Goal: Task Accomplishment & Management: Manage account settings

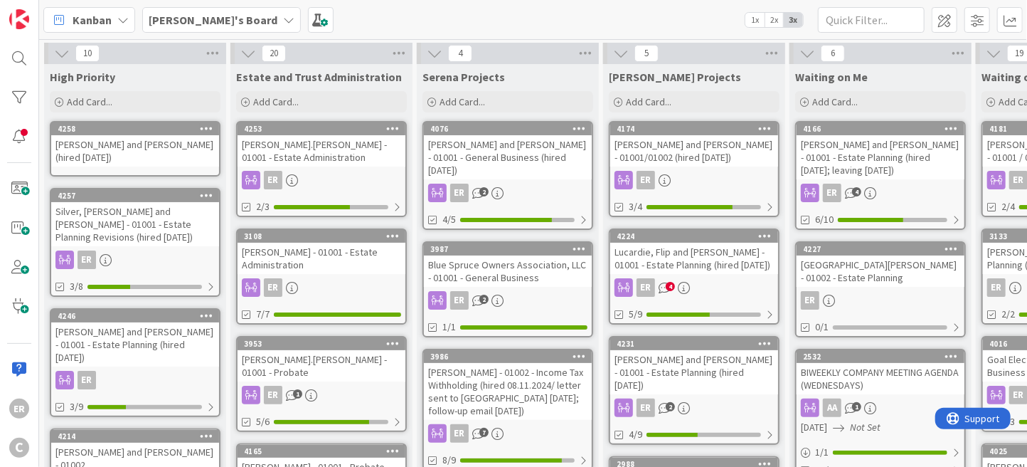
scroll to position [71, 0]
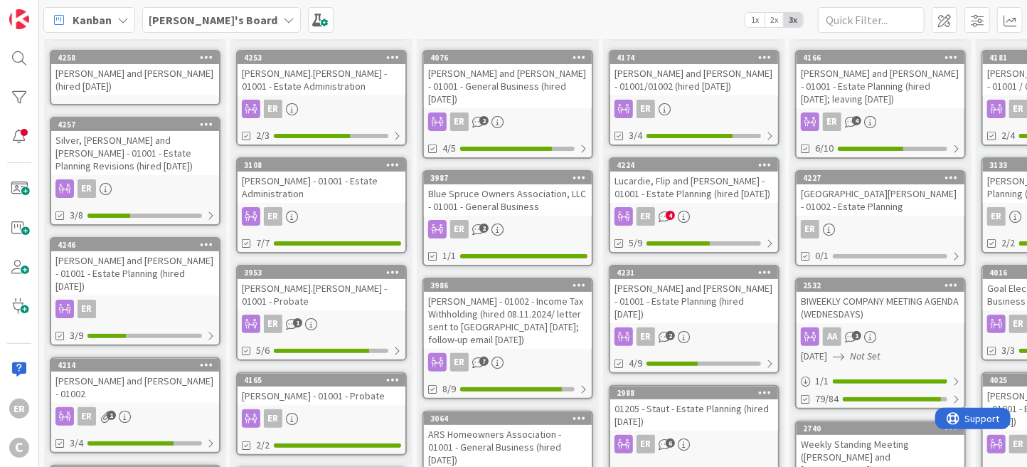
click at [903, 82] on div "[PERSON_NAME] and [PERSON_NAME] - 01001 - Estate Planning (hired [DATE]; leavin…" at bounding box center [881, 86] width 168 height 44
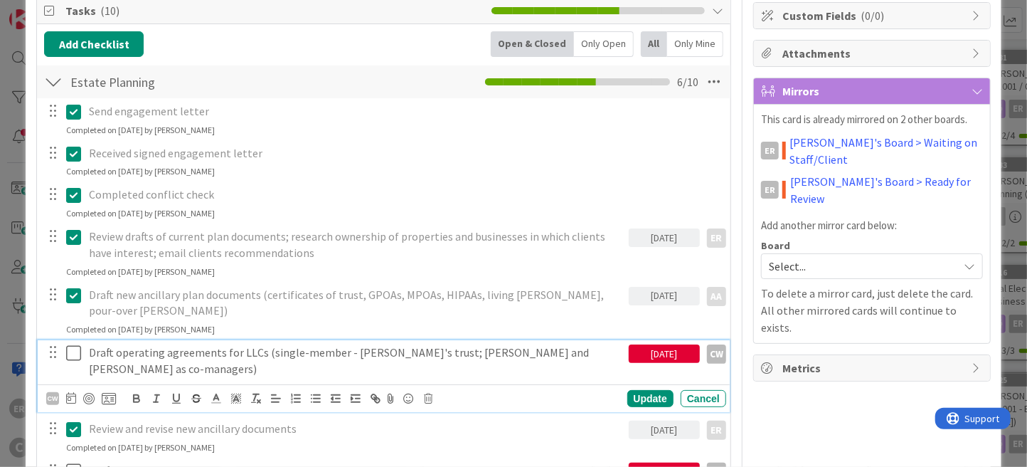
click at [74, 344] on icon at bounding box center [73, 352] width 15 height 17
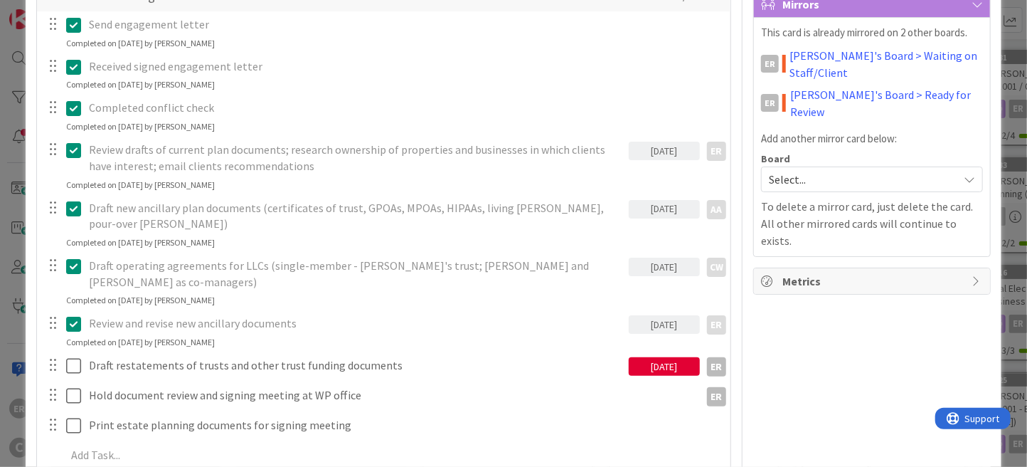
scroll to position [355, 0]
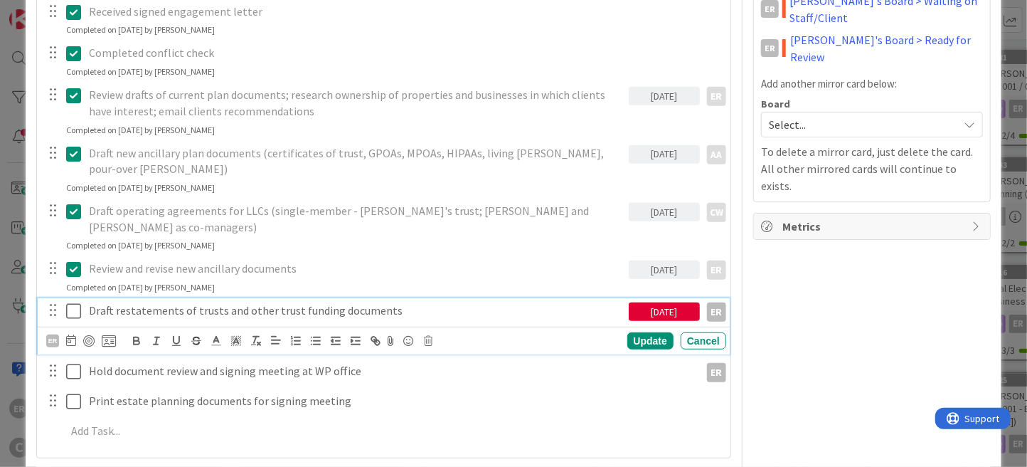
click at [69, 302] on icon at bounding box center [73, 310] width 15 height 17
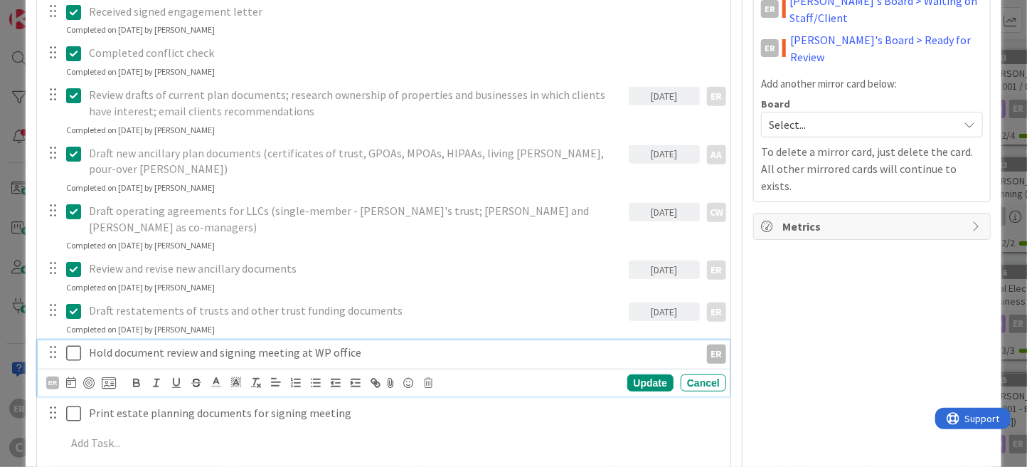
click at [410, 344] on p "Hold document review and signing meeting at WP office" at bounding box center [391, 352] width 605 height 16
click at [68, 376] on icon at bounding box center [71, 381] width 10 height 11
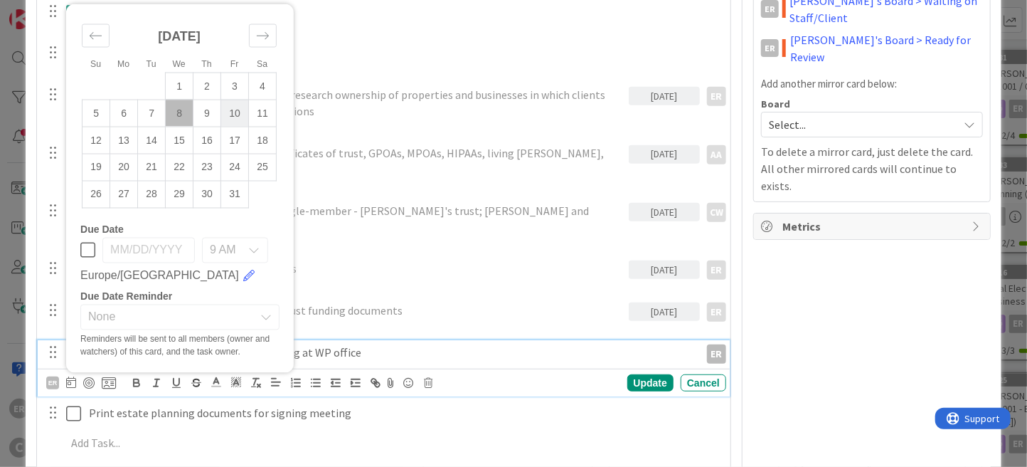
click at [241, 100] on td "10" at bounding box center [235, 113] width 28 height 27
type input "[DATE]"
click at [627, 374] on div "Update" at bounding box center [650, 382] width 46 height 17
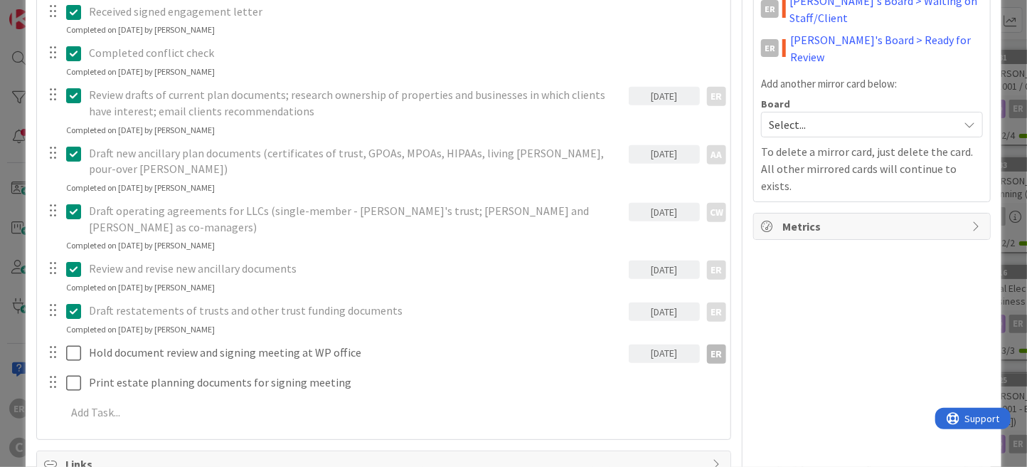
scroll to position [0, 0]
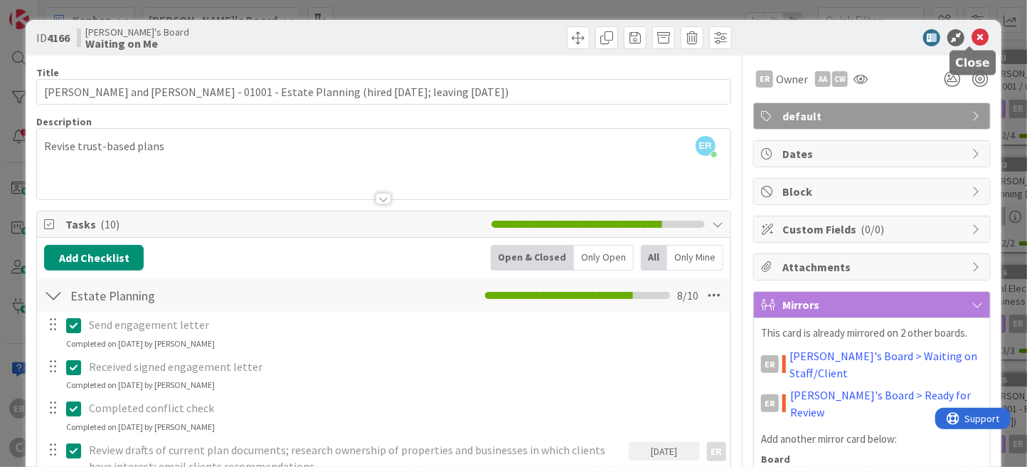
click at [973, 41] on icon at bounding box center [980, 37] width 17 height 17
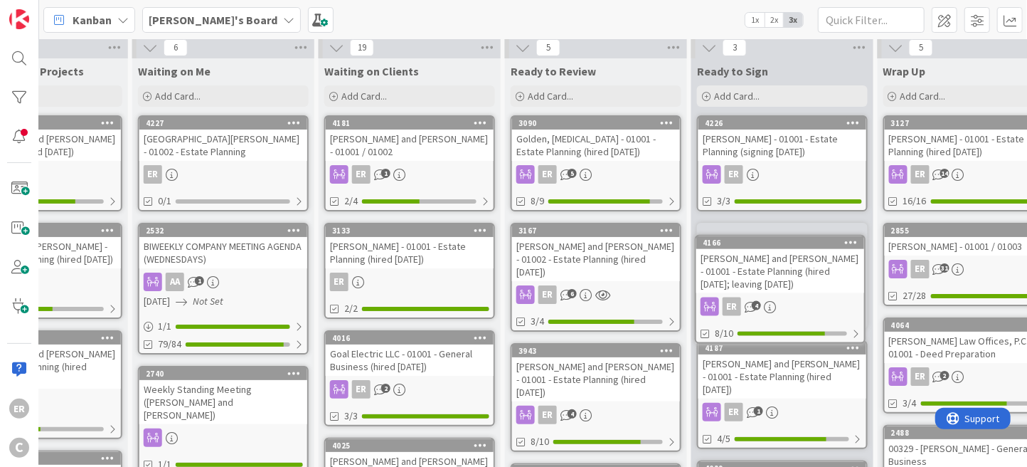
scroll to position [8, 657]
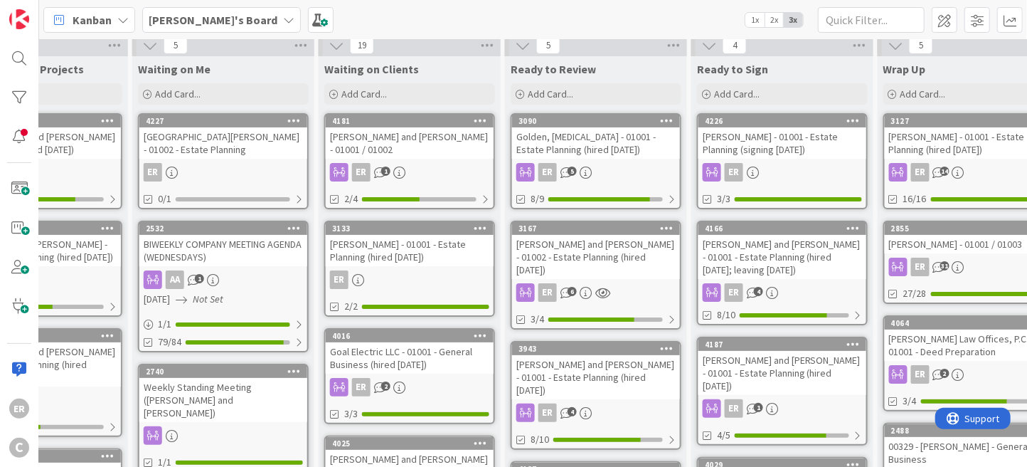
click at [788, 166] on div "ER" at bounding box center [782, 172] width 168 height 18
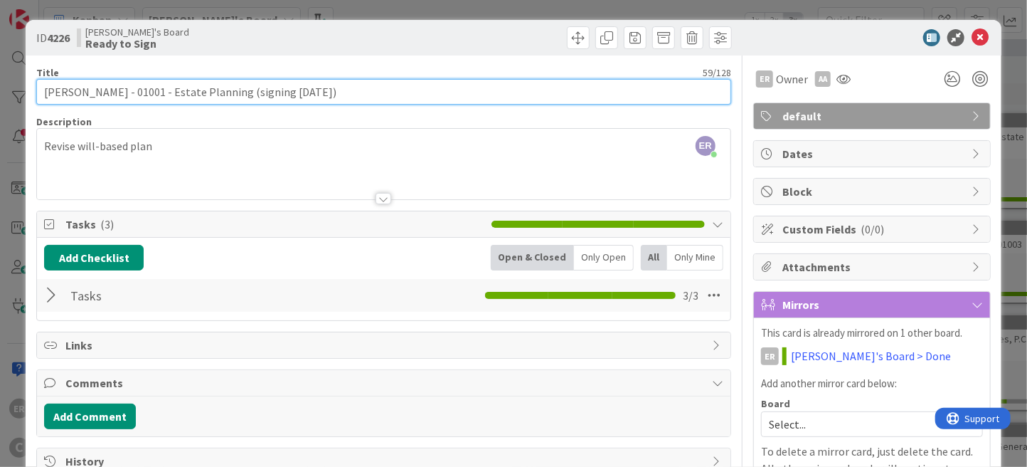
click at [304, 92] on input "[PERSON_NAME] - 01001 - Estate Planning (signing [DATE])" at bounding box center [383, 92] width 695 height 26
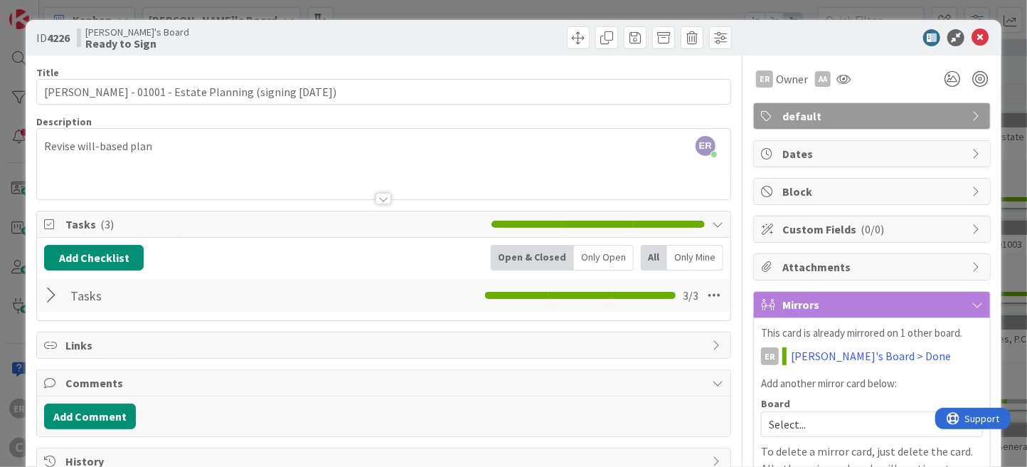
click at [53, 296] on div at bounding box center [53, 295] width 18 height 26
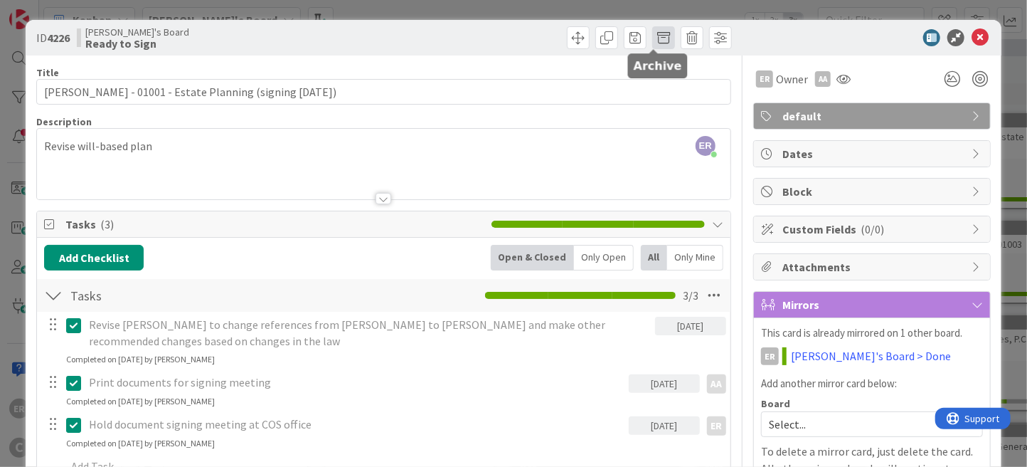
click at [656, 36] on span at bounding box center [663, 37] width 23 height 23
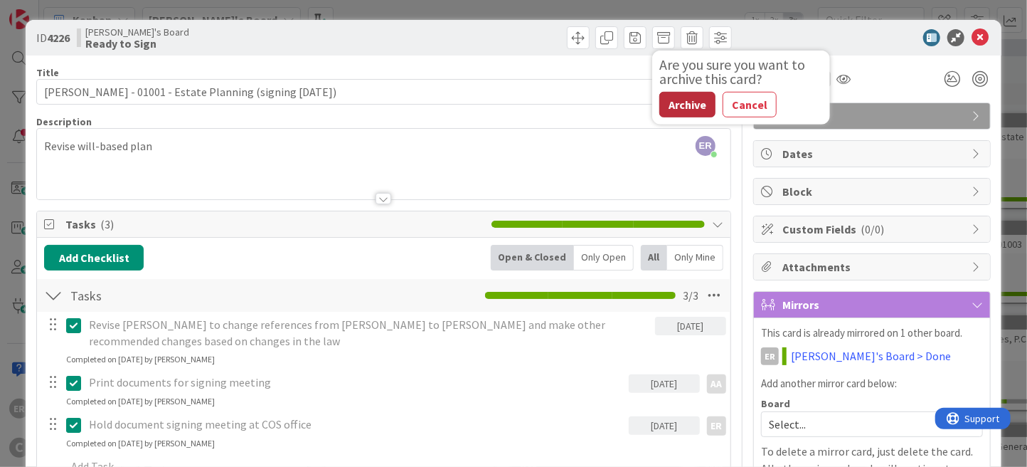
click at [663, 114] on button "Archive" at bounding box center [687, 105] width 56 height 26
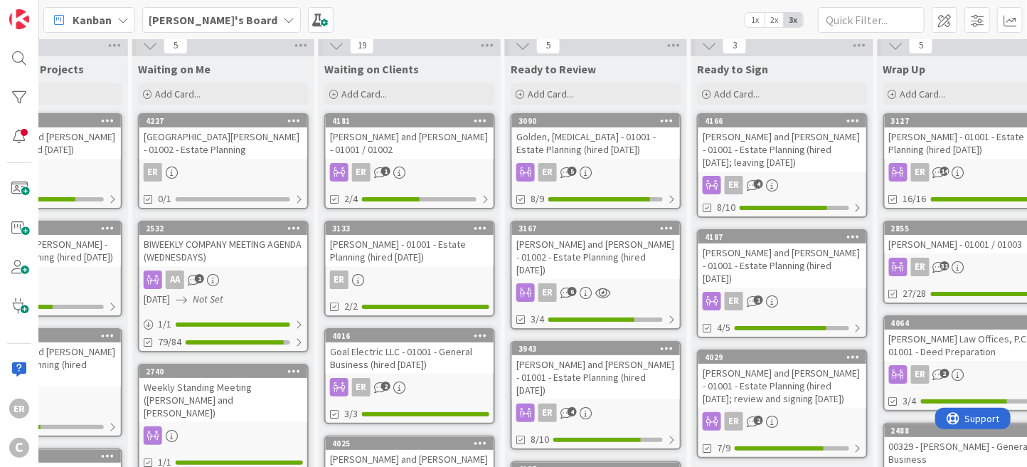
click at [789, 156] on div "[PERSON_NAME] and [PERSON_NAME] - 01001 - Estate Planning (hired [DATE]; leavin…" at bounding box center [782, 149] width 168 height 44
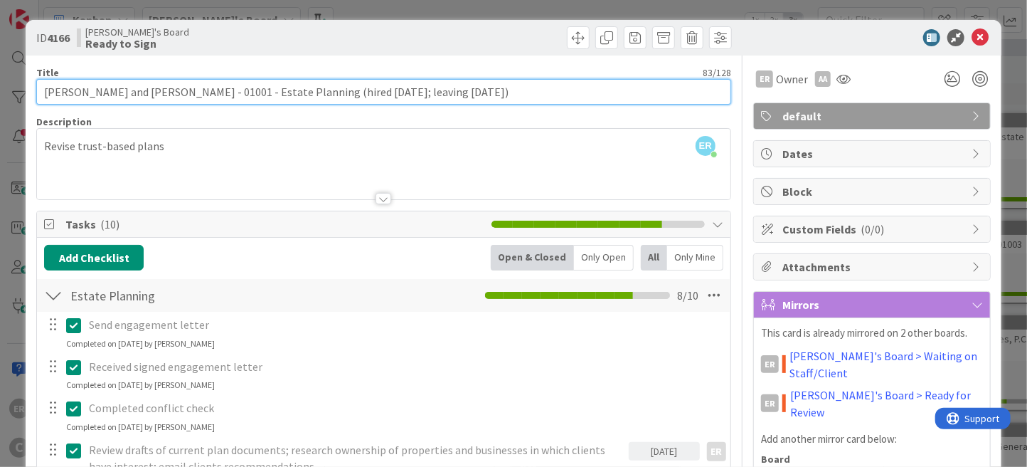
drag, startPoint x: 344, startPoint y: 91, endPoint x: 376, endPoint y: 91, distance: 31.3
click at [376, 91] on input "[PERSON_NAME] and [PERSON_NAME] - 01001 - Estate Planning (hired [DATE]; leavin…" at bounding box center [383, 92] width 695 height 26
click at [406, 93] on input "[PERSON_NAME] and [PERSON_NAME] - 01001 - Estate Planning (hired [DATE]; signin…" at bounding box center [383, 92] width 695 height 26
type input "[PERSON_NAME] and [PERSON_NAME] - 01001 - Estate Planning (hired [DATE]; signin…"
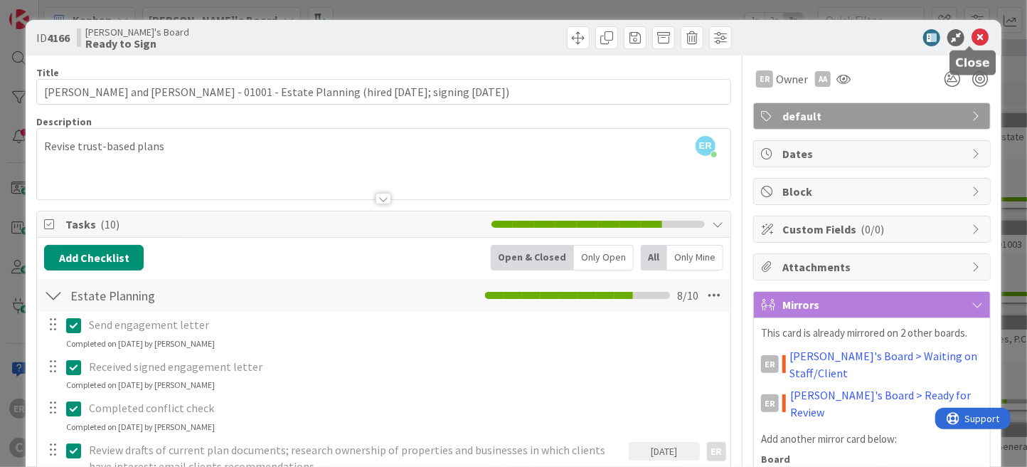
click at [972, 41] on icon at bounding box center [980, 37] width 17 height 17
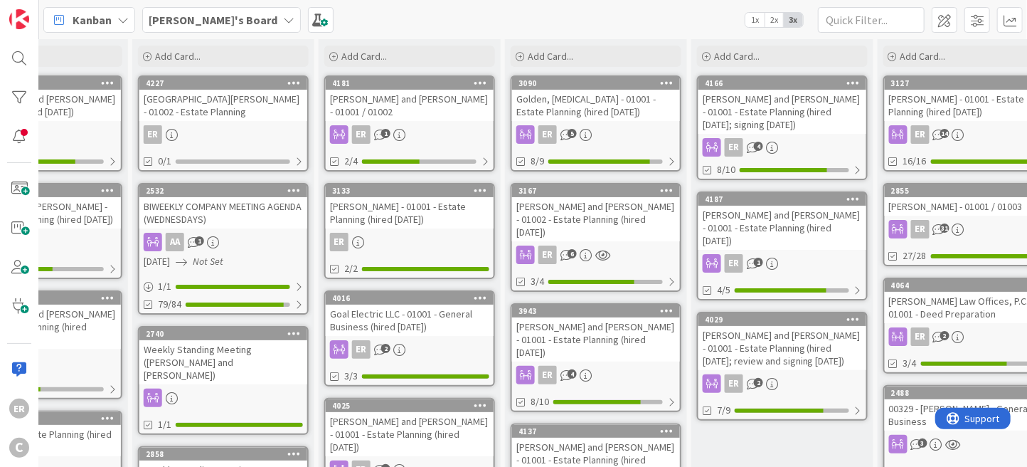
scroll to position [79, 657]
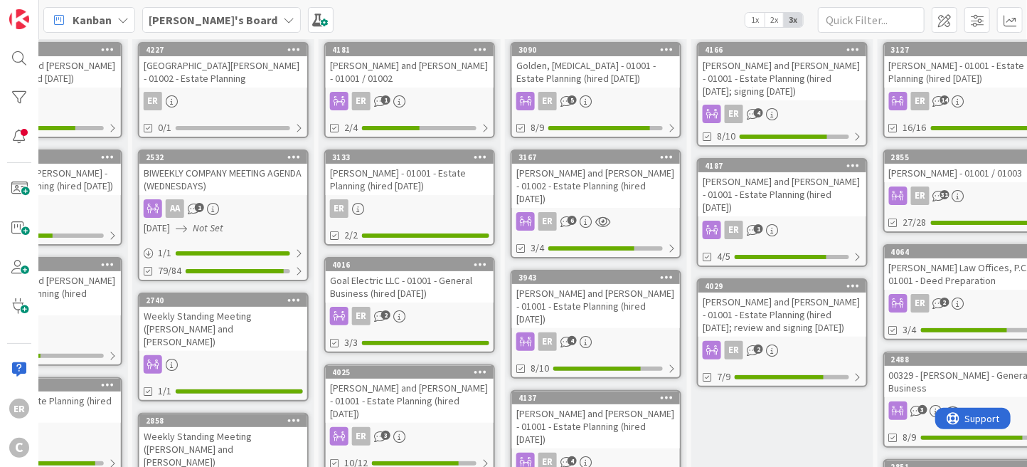
click at [831, 196] on div "[PERSON_NAME] and [PERSON_NAME] - 01001 - Estate Planning (hired [DATE])" at bounding box center [782, 194] width 168 height 44
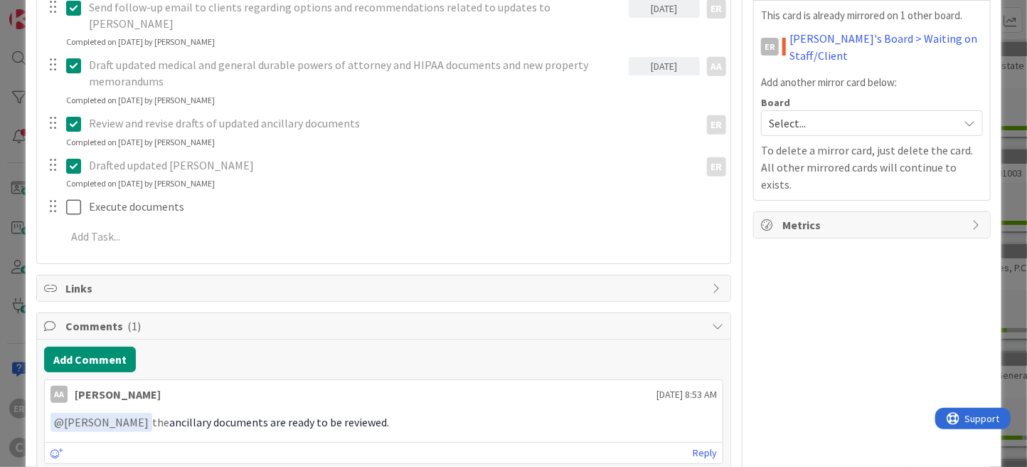
scroll to position [284, 0]
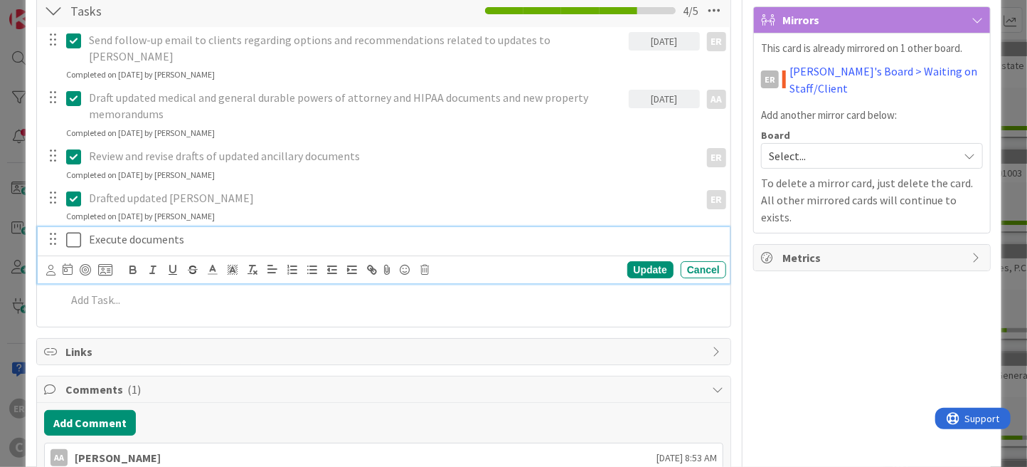
click at [89, 231] on p "Execute documents" at bounding box center [404, 239] width 631 height 16
drag, startPoint x: 201, startPoint y: 226, endPoint x: 88, endPoint y: 226, distance: 113.1
click at [89, 231] on p "Execute documents" at bounding box center [404, 239] width 631 height 16
click at [69, 263] on icon at bounding box center [68, 268] width 10 height 11
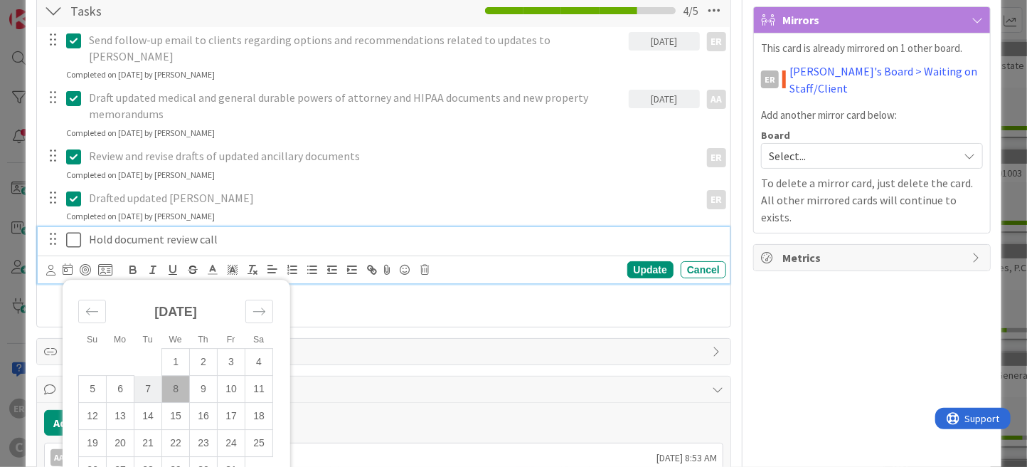
click at [142, 376] on td "7" at bounding box center [148, 389] width 28 height 27
type input "[DATE]"
click at [649, 261] on div "Update" at bounding box center [650, 269] width 46 height 17
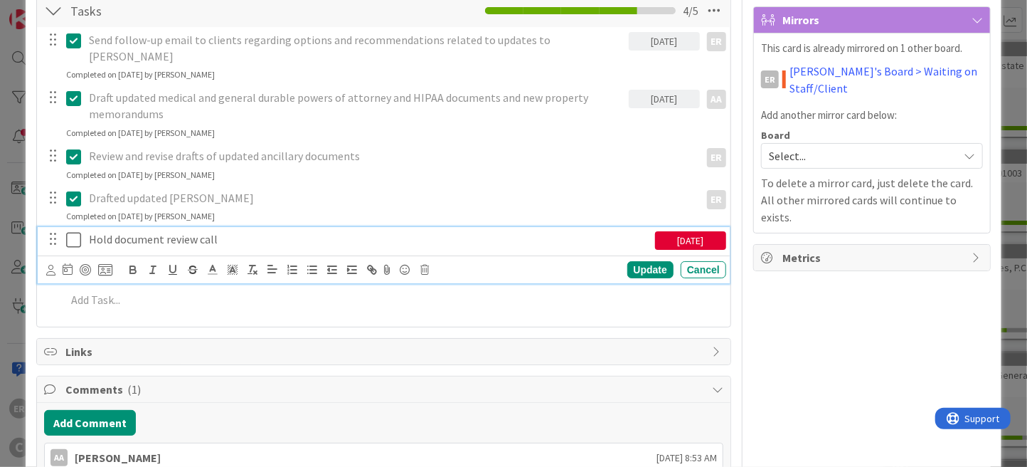
click at [137, 231] on p "Hold document review call" at bounding box center [369, 239] width 560 height 16
click at [49, 265] on icon at bounding box center [50, 270] width 9 height 11
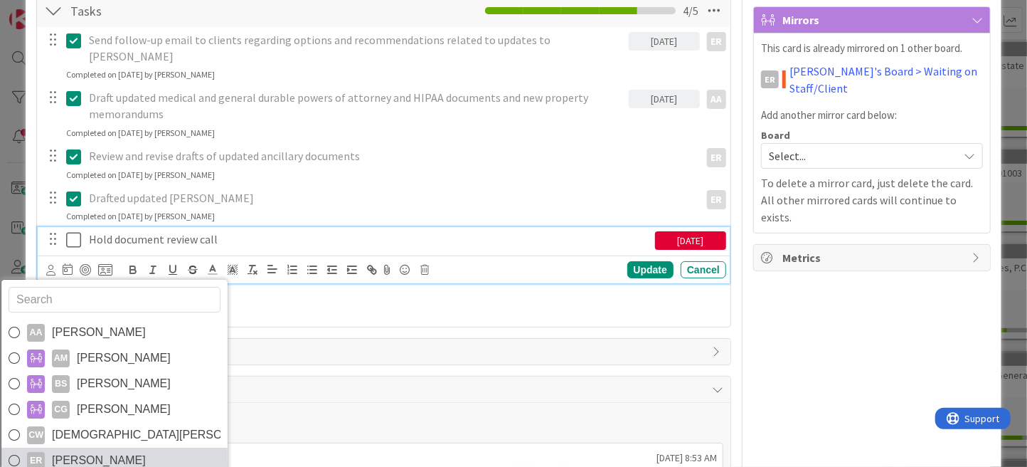
click at [101, 449] on span "[PERSON_NAME]" at bounding box center [99, 459] width 94 height 21
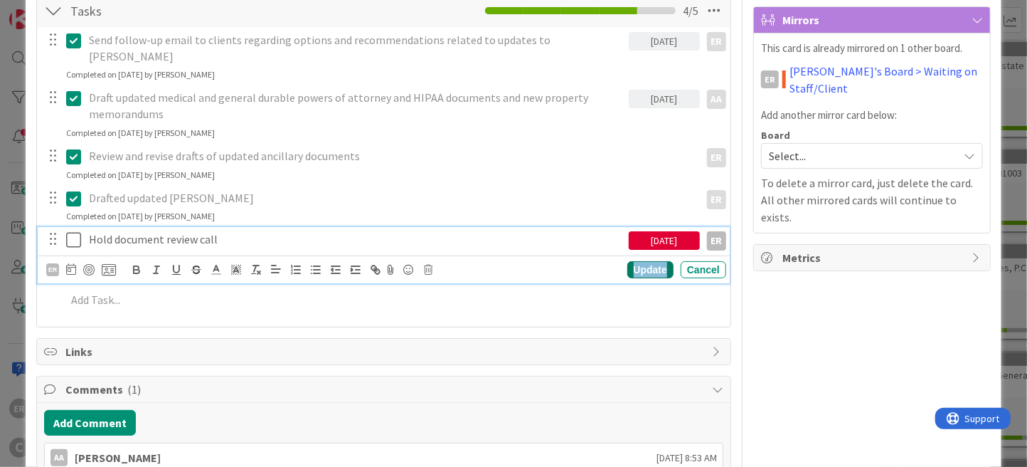
click at [645, 261] on div "Update" at bounding box center [650, 269] width 46 height 17
click at [73, 231] on icon at bounding box center [73, 239] width 15 height 17
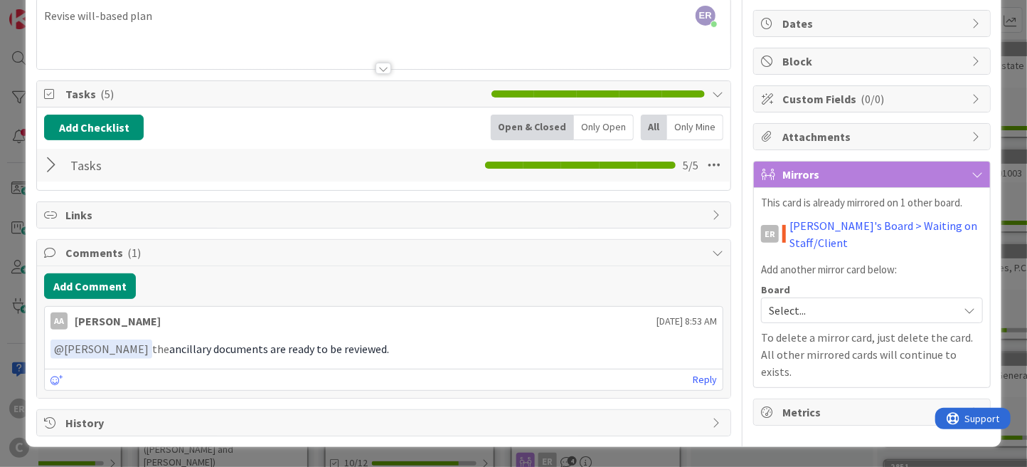
scroll to position [126, 0]
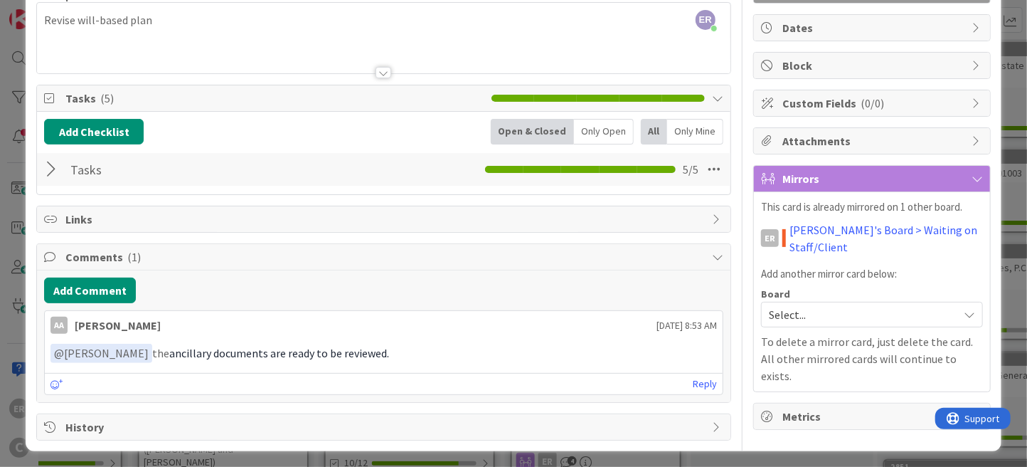
click at [53, 166] on div at bounding box center [53, 169] width 18 height 26
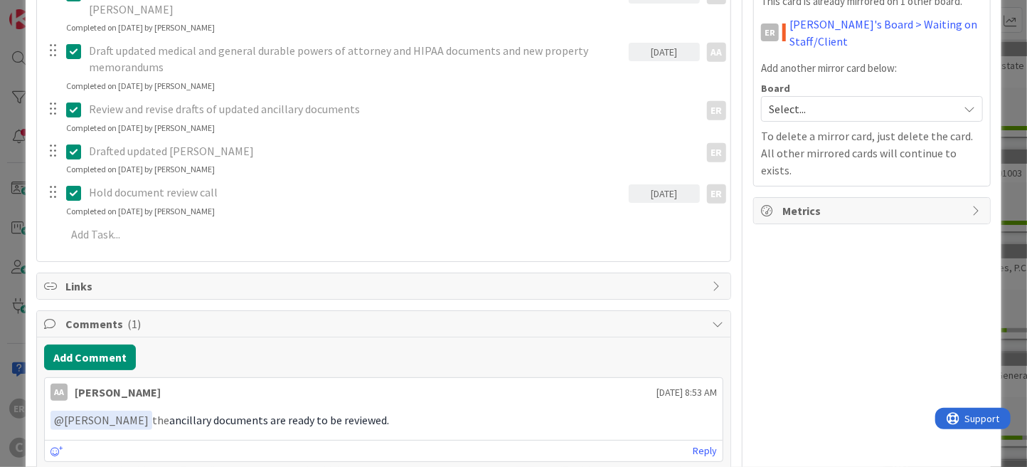
scroll to position [339, 0]
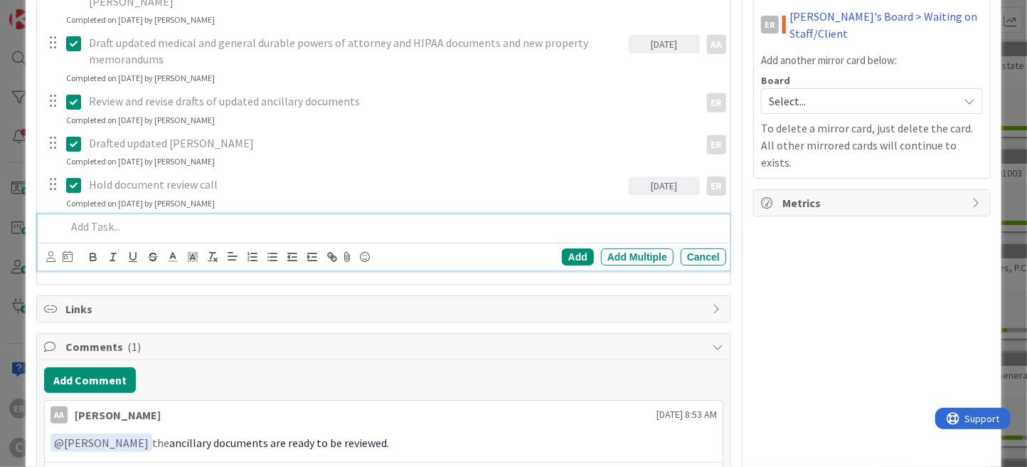
click at [142, 218] on p at bounding box center [393, 226] width 654 height 16
click at [51, 251] on icon at bounding box center [50, 256] width 9 height 11
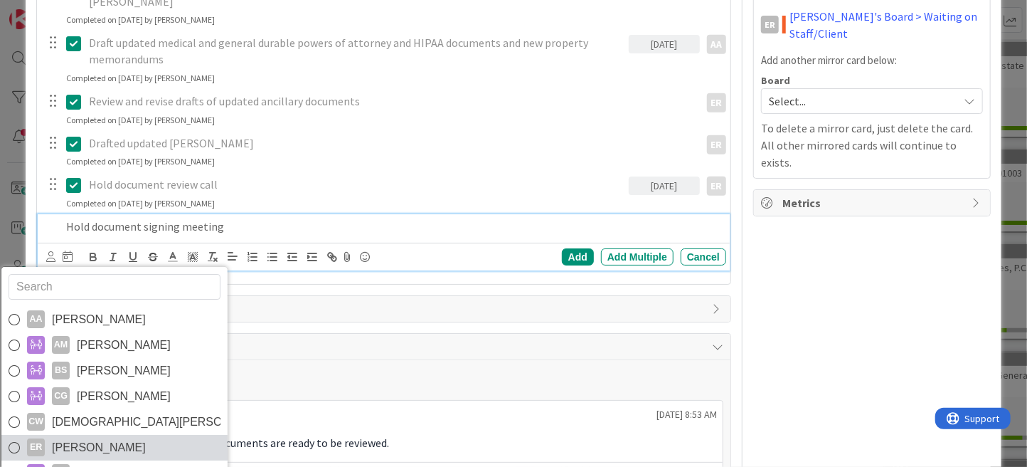
click at [112, 435] on link "ER [PERSON_NAME]" at bounding box center [114, 448] width 226 height 26
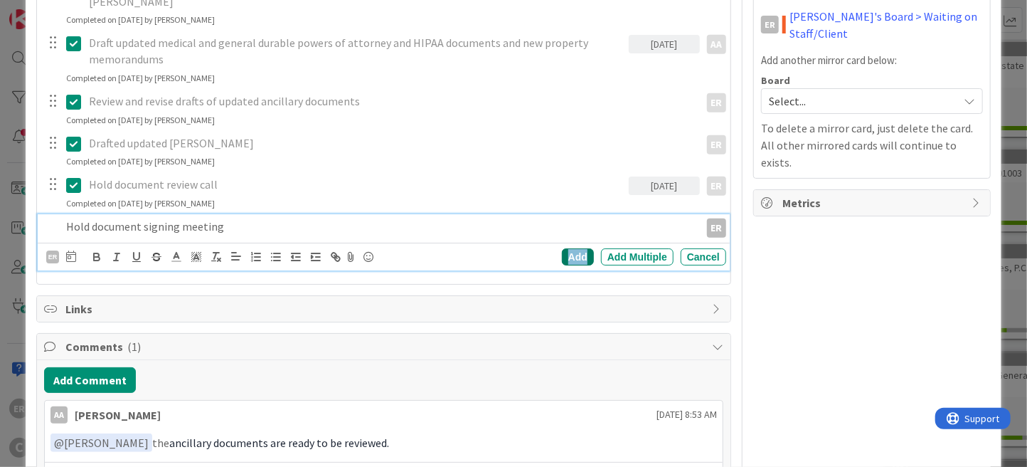
click at [579, 248] on div "Add" at bounding box center [578, 256] width 32 height 17
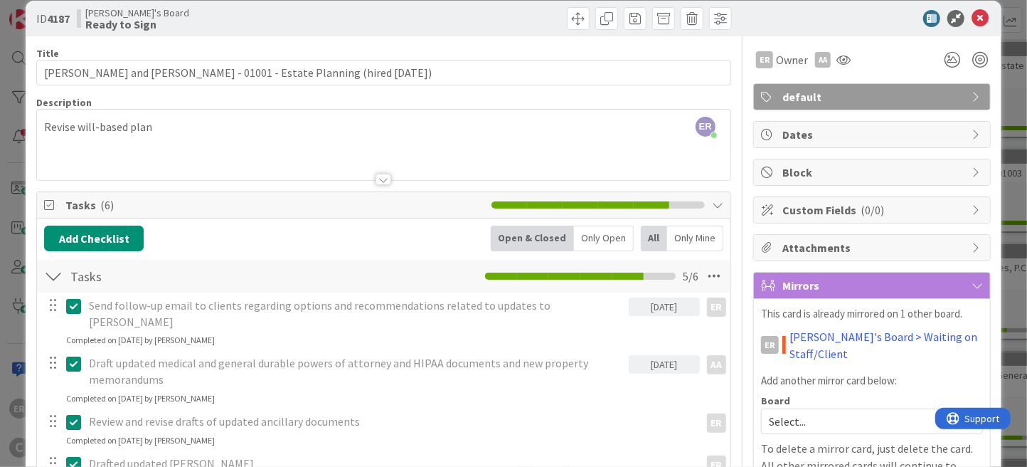
scroll to position [0, 0]
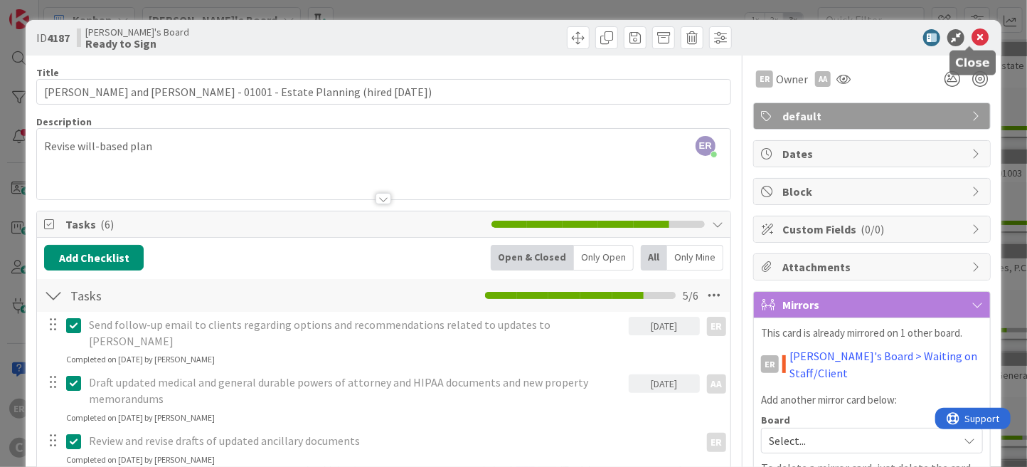
click at [972, 31] on icon at bounding box center [980, 37] width 17 height 17
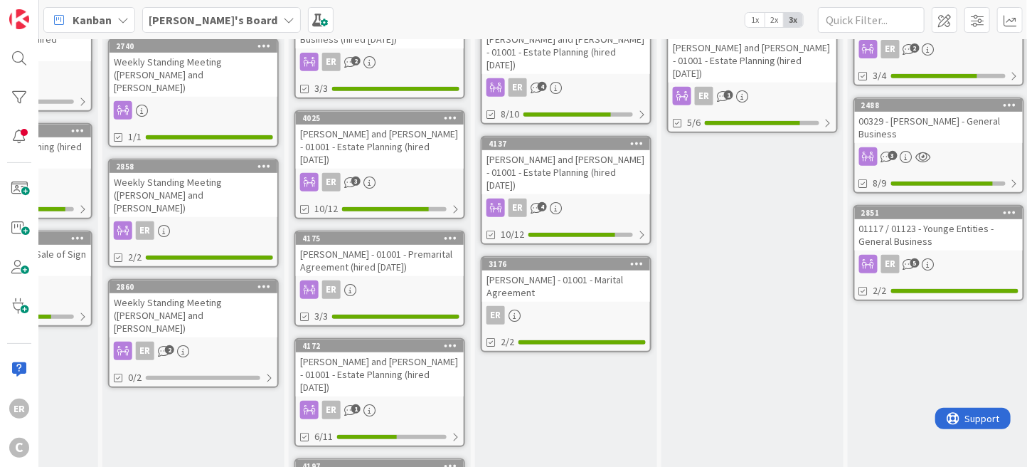
scroll to position [355, 687]
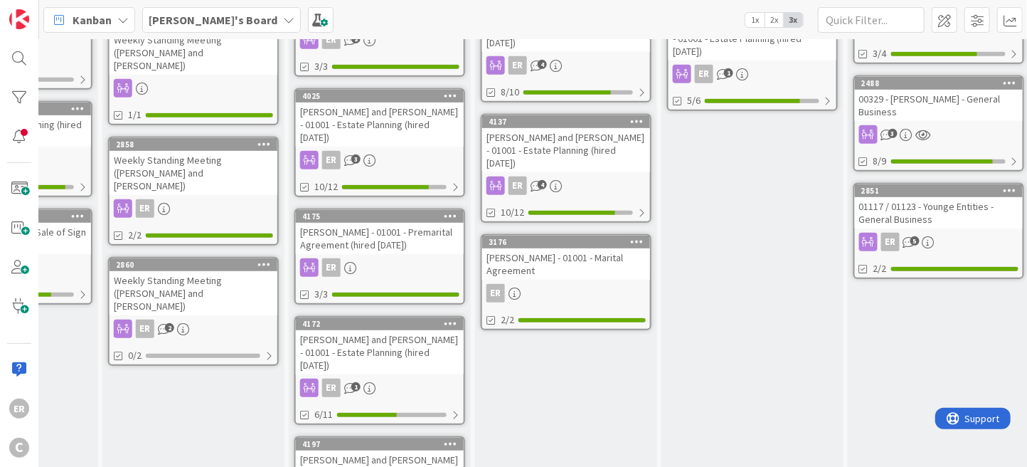
click at [592, 128] on div "[PERSON_NAME] and [PERSON_NAME] - 01001 - Estate Planning (hired [DATE])" at bounding box center [566, 150] width 168 height 44
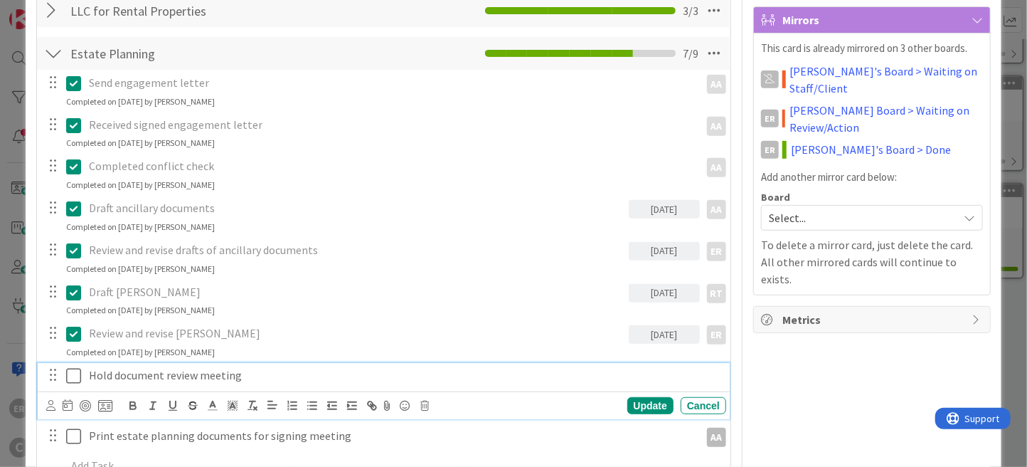
click at [256, 367] on p "Hold document review meeting" at bounding box center [404, 375] width 631 height 16
click at [64, 405] on icon at bounding box center [68, 404] width 10 height 11
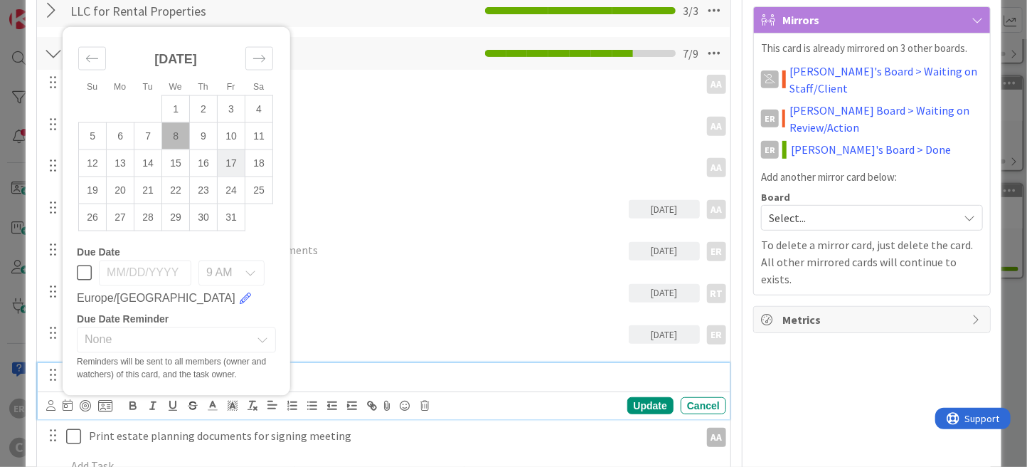
click at [233, 163] on td "17" at bounding box center [232, 162] width 28 height 27
type input "[DATE]"
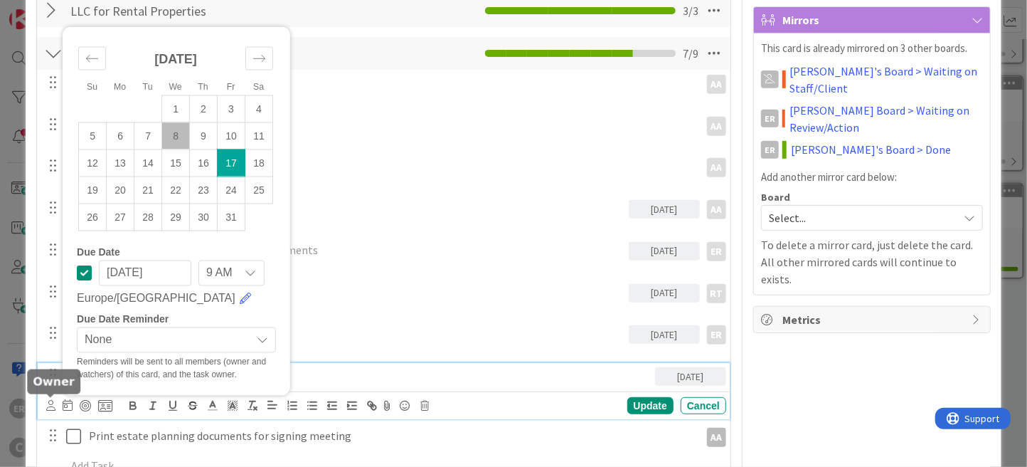
click at [53, 401] on icon at bounding box center [50, 405] width 9 height 11
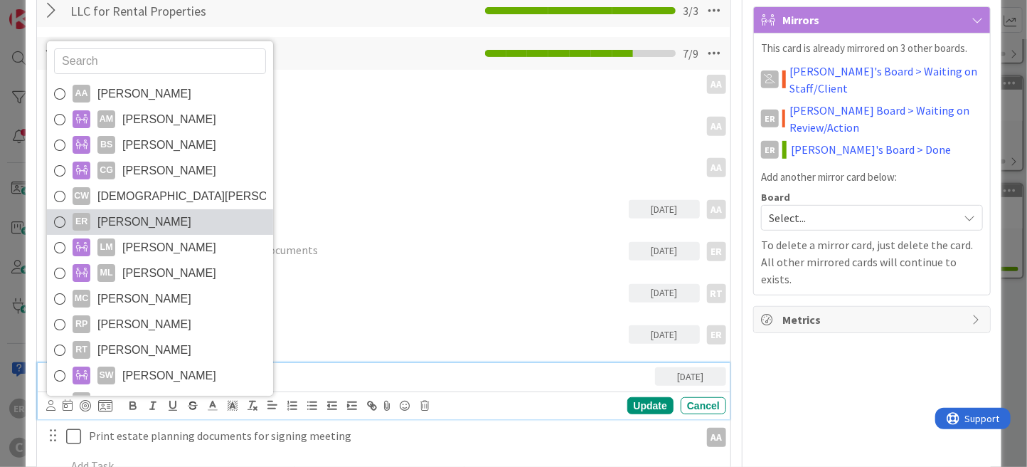
click at [117, 218] on span "[PERSON_NAME]" at bounding box center [144, 221] width 94 height 21
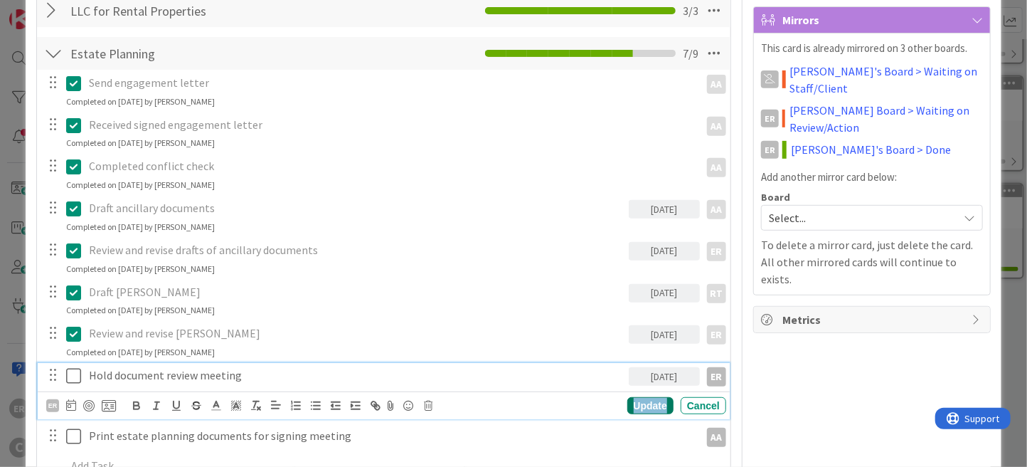
click at [630, 403] on div "Update" at bounding box center [650, 405] width 46 height 17
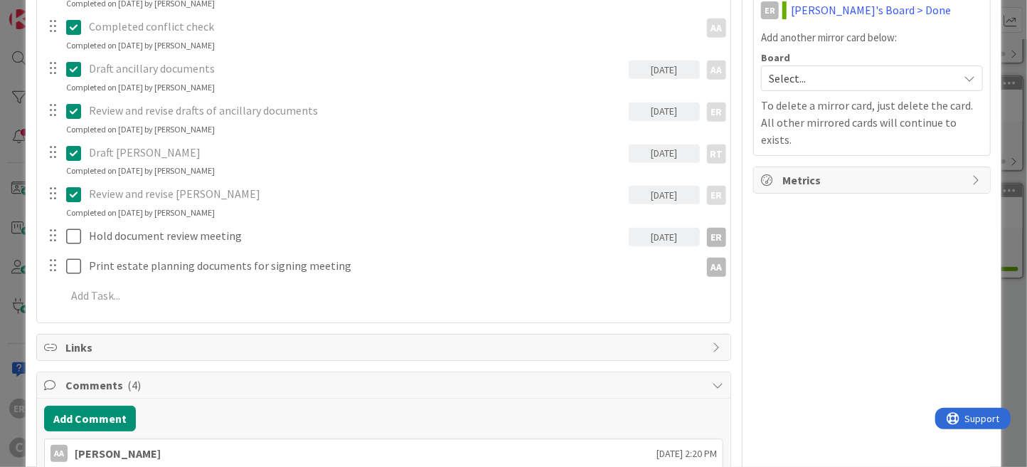
scroll to position [427, 0]
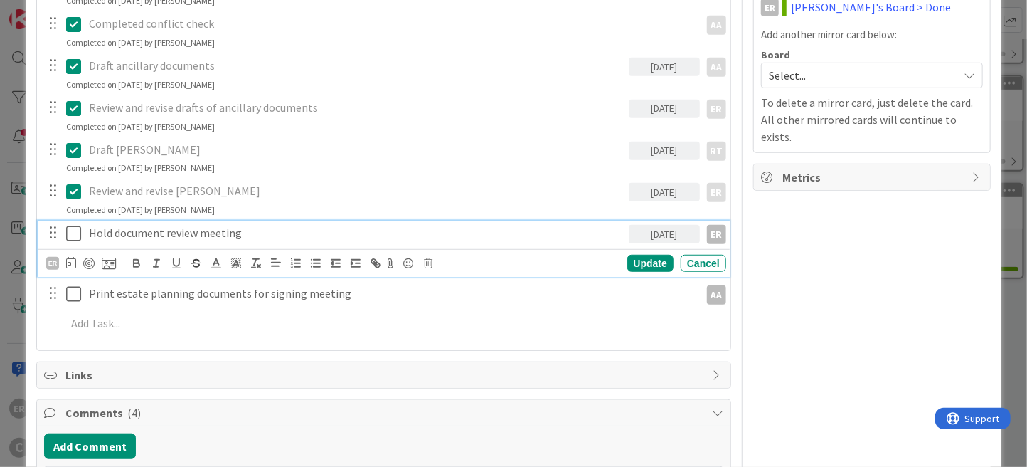
click at [198, 235] on p "Hold document review meeting" at bounding box center [355, 233] width 533 height 16
click at [629, 262] on div "Update" at bounding box center [650, 263] width 46 height 17
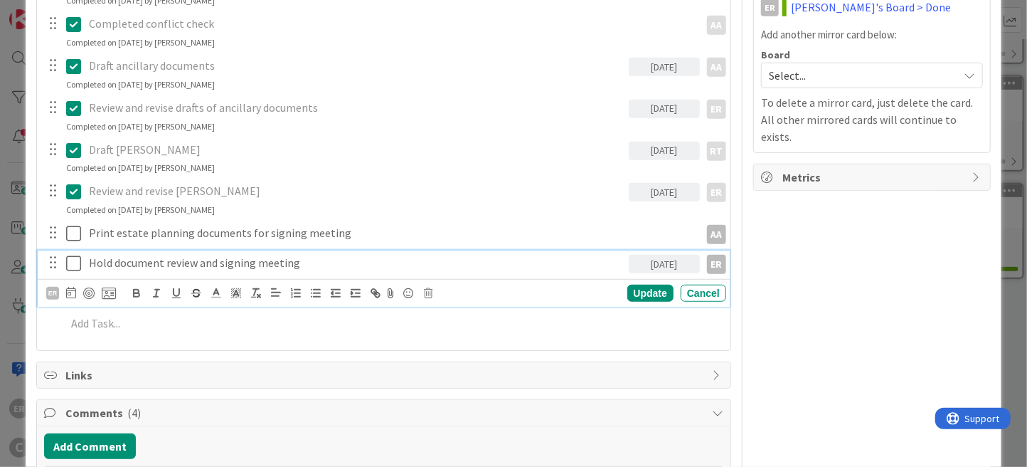
click at [155, 272] on div "Hold document review and signing meeting" at bounding box center [355, 262] width 545 height 25
drag, startPoint x: 198, startPoint y: 262, endPoint x: 254, endPoint y: 264, distance: 55.5
click at [254, 264] on p "Hold document review and signing meeting" at bounding box center [355, 263] width 533 height 16
click at [653, 288] on div "Update" at bounding box center [650, 292] width 46 height 17
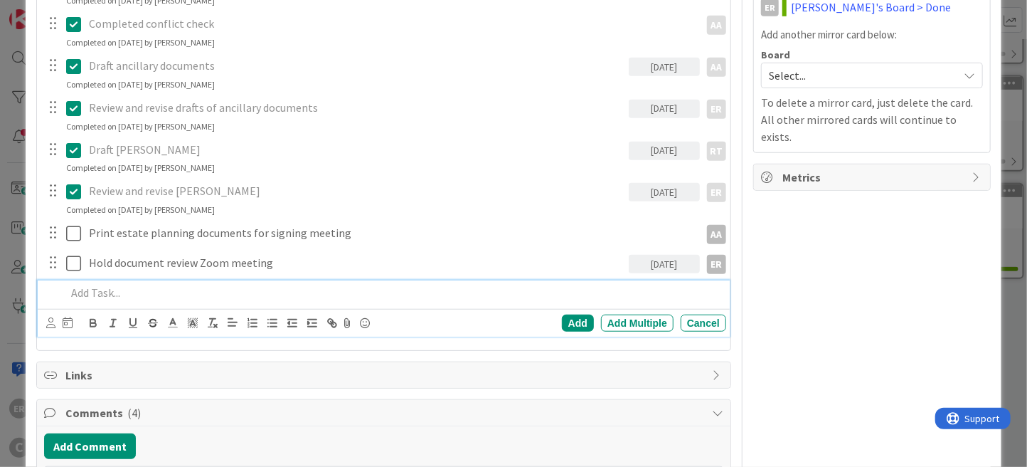
click at [199, 287] on p at bounding box center [393, 292] width 654 height 16
click at [51, 323] on icon at bounding box center [50, 322] width 9 height 11
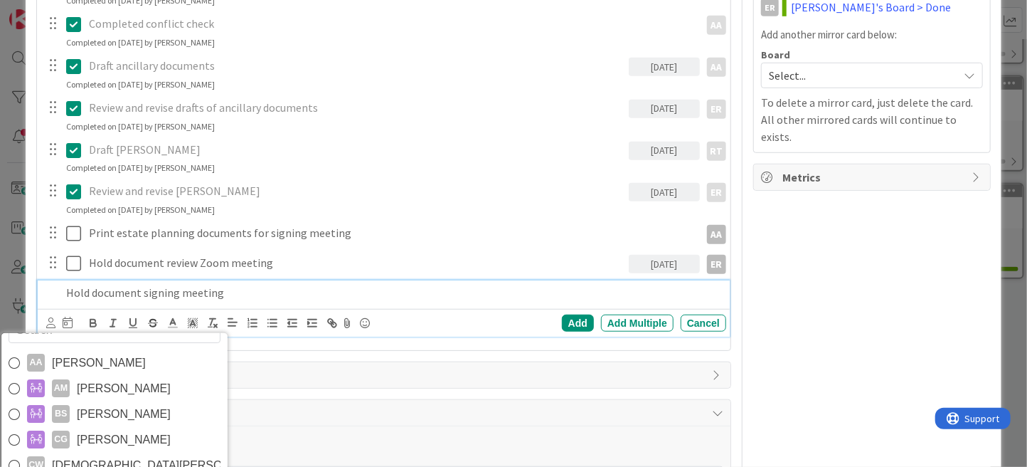
scroll to position [640, 0]
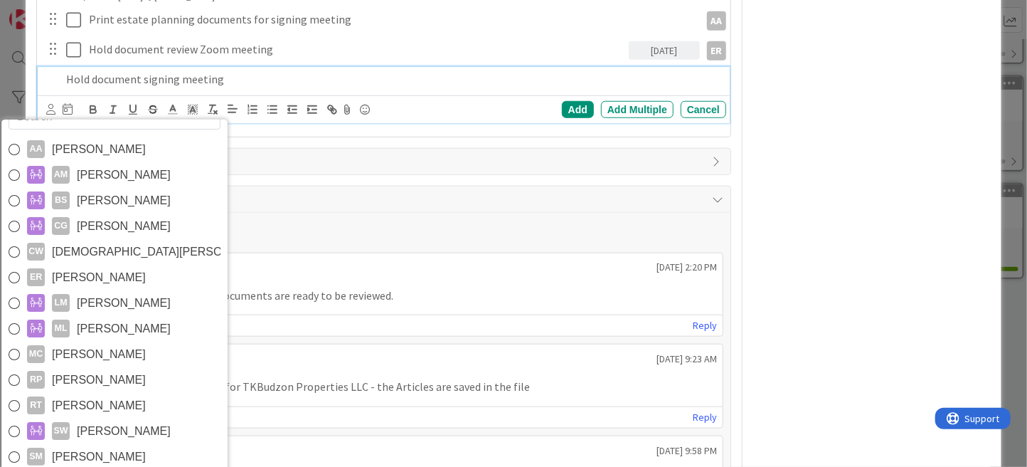
drag, startPoint x: 134, startPoint y: 279, endPoint x: 149, endPoint y: 267, distance: 19.2
click at [134, 279] on link "ER [PERSON_NAME]" at bounding box center [114, 278] width 226 height 26
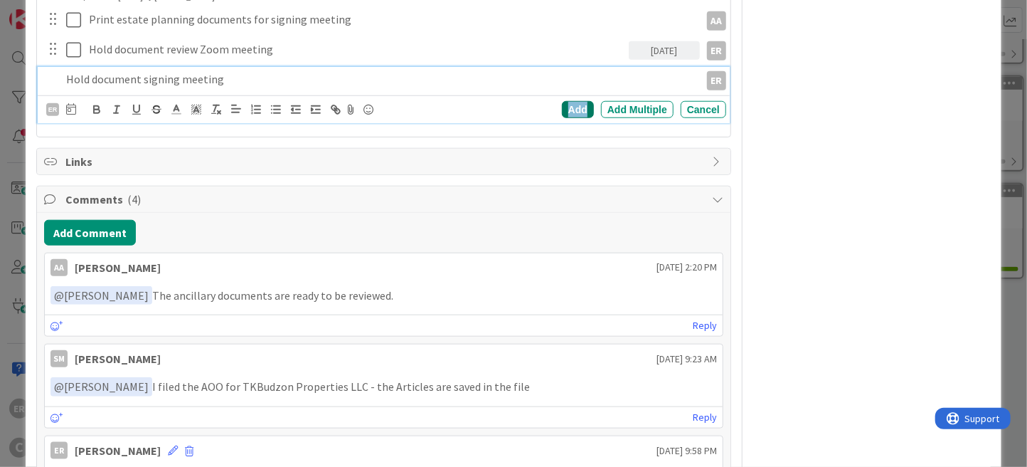
click at [566, 107] on div "Add" at bounding box center [578, 109] width 32 height 17
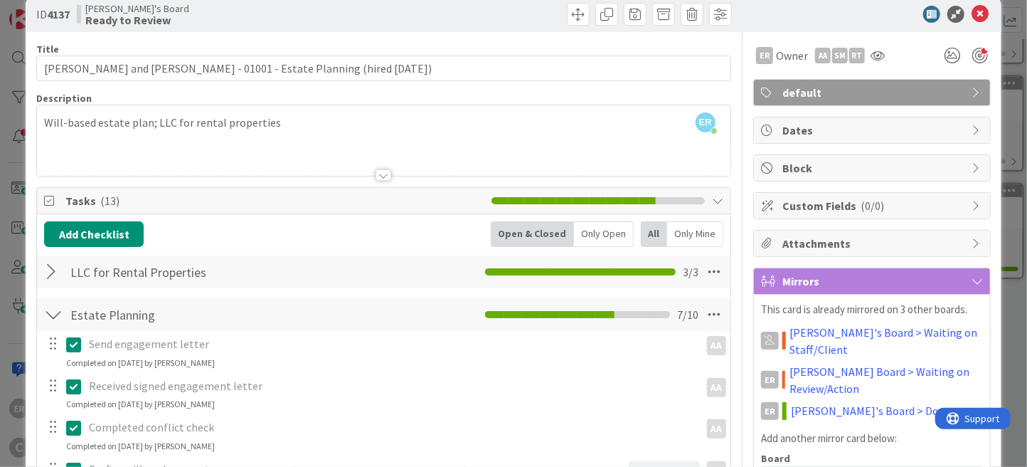
scroll to position [0, 0]
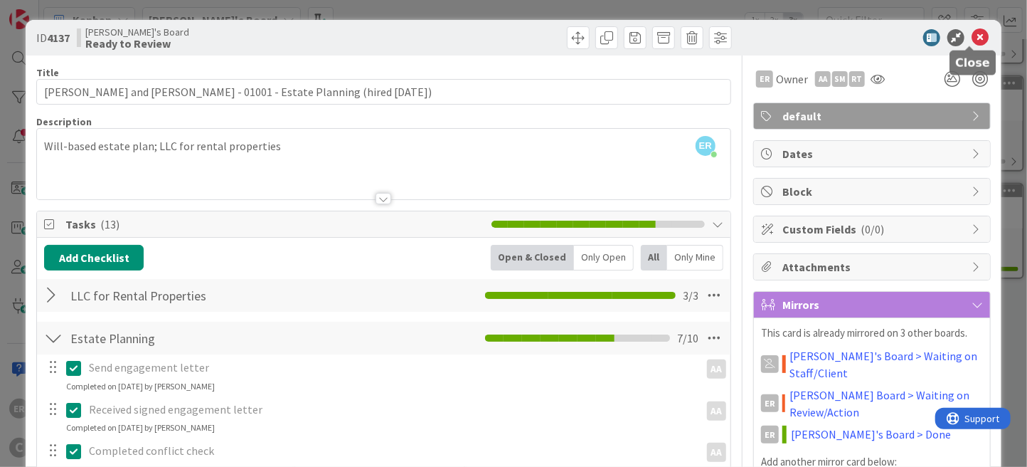
click at [972, 33] on icon at bounding box center [980, 37] width 17 height 17
